Goal: Find specific page/section: Find specific page/section

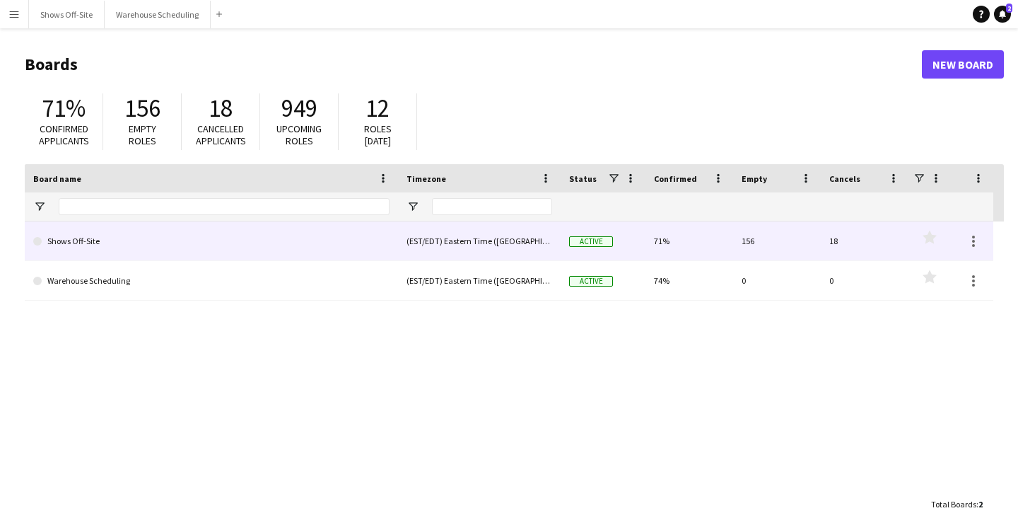
click at [63, 238] on link "Shows Off-Site" at bounding box center [211, 241] width 356 height 40
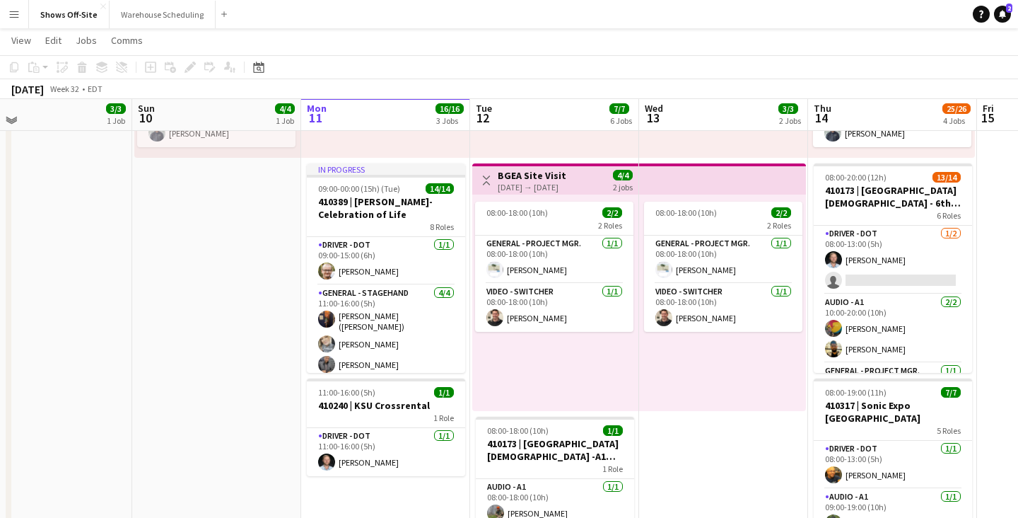
scroll to position [255, 0]
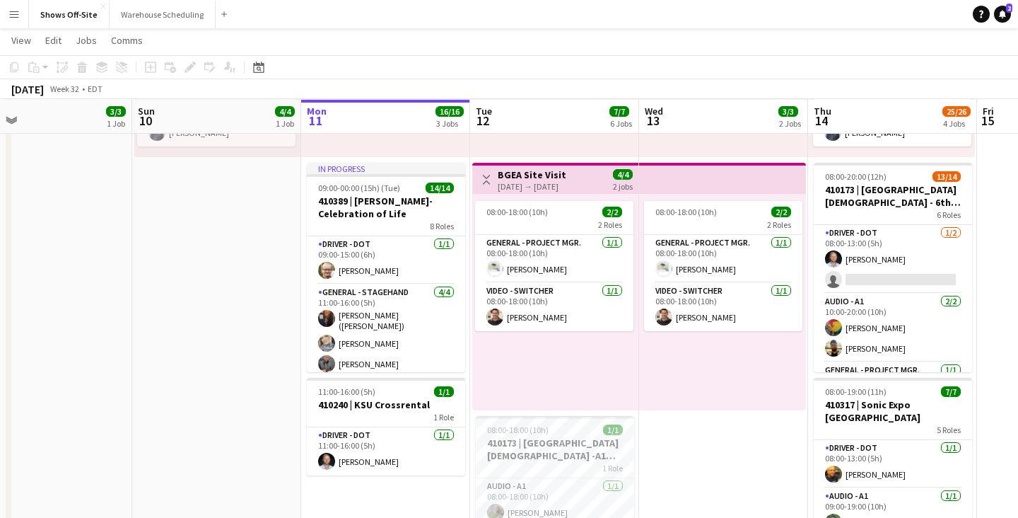
click at [232, 206] on app-date-cell "Toggle View 410416 | Westminster Christian School - SharpTop Cove Camp 08-10-20…" at bounding box center [216, 405] width 169 height 1003
